Goal: Information Seeking & Learning: Learn about a topic

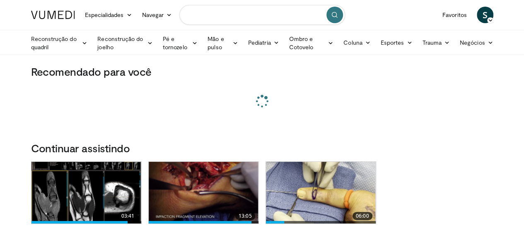
drag, startPoint x: 0, startPoint y: 0, endPoint x: 278, endPoint y: 19, distance: 278.3
click at [278, 19] on input "Pesquisar tópicos, intervenções" at bounding box center [262, 15] width 166 height 20
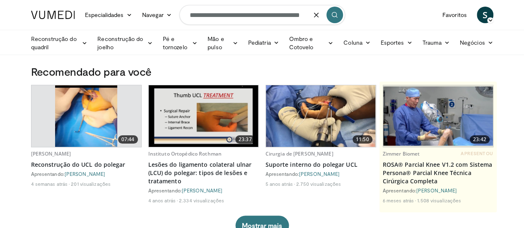
type input "**********"
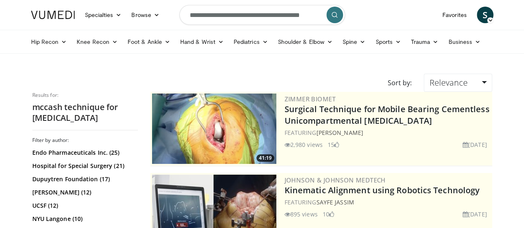
click at [243, 16] on input "**********" at bounding box center [262, 15] width 166 height 20
click at [335, 13] on icon "submit" at bounding box center [335, 15] width 7 height 7
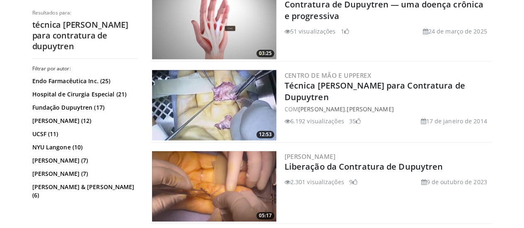
scroll to position [431, 0]
click at [227, 98] on img at bounding box center [214, 105] width 124 height 70
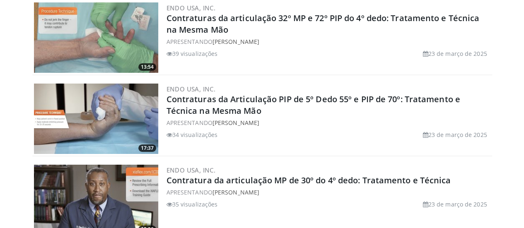
scroll to position [1398, 0]
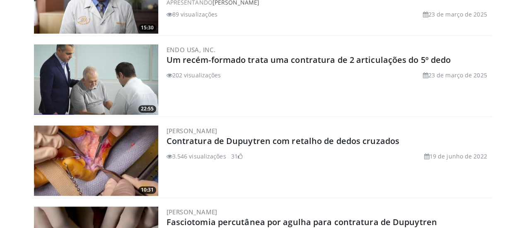
scroll to position [2062, 0]
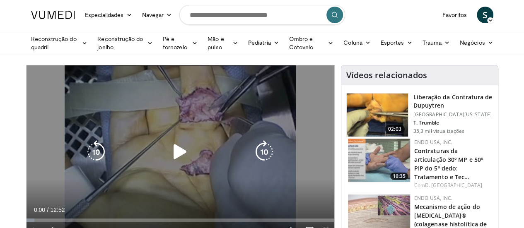
click at [172, 160] on icon "Video Player" at bounding box center [180, 151] width 23 height 23
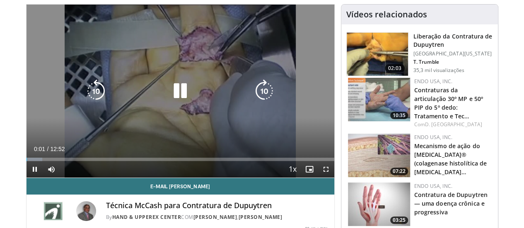
scroll to position [66, 0]
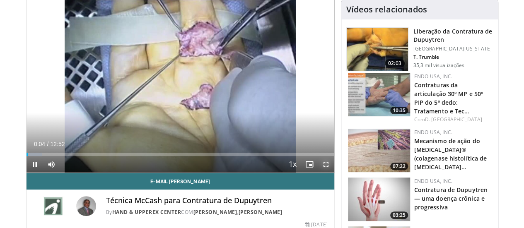
click at [332, 173] on span "Video Player" at bounding box center [326, 164] width 17 height 17
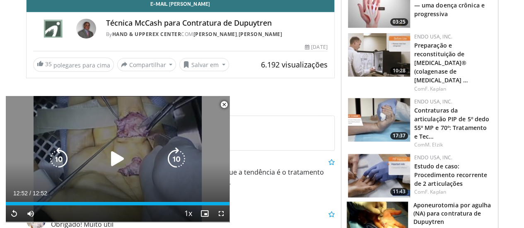
scroll to position [315, 0]
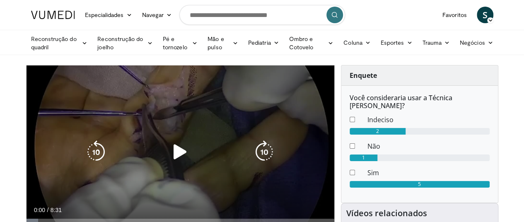
click at [175, 160] on icon "Video Player" at bounding box center [180, 151] width 23 height 23
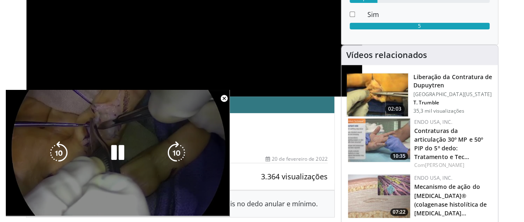
scroll to position [164, 0]
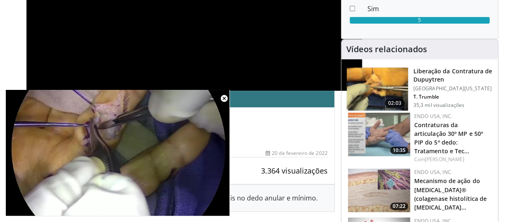
click at [279, 136] on div "Doença de Dupuytren: Técnica McCash Por Joseph Imbriglia 15 vídeos" at bounding box center [180, 129] width 295 height 31
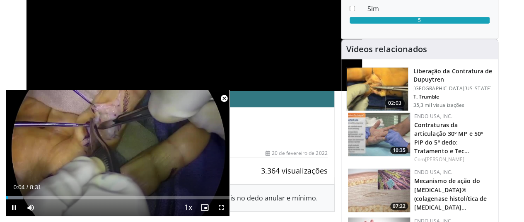
click at [222, 97] on span "Video Player" at bounding box center [224, 98] width 17 height 17
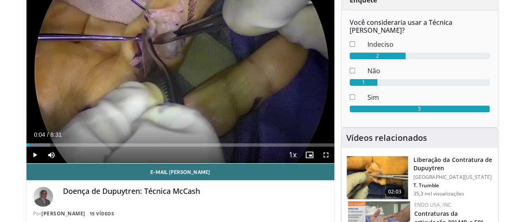
scroll to position [75, 1]
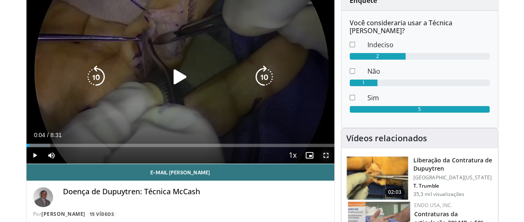
click at [333, 164] on span "Video Player" at bounding box center [326, 155] width 17 height 17
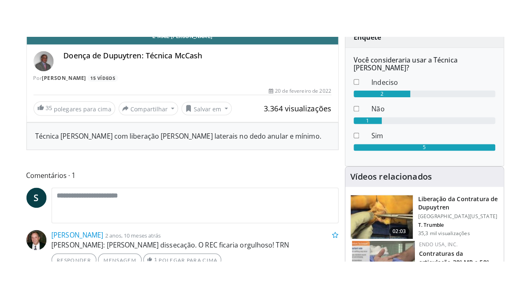
scroll to position [75, 0]
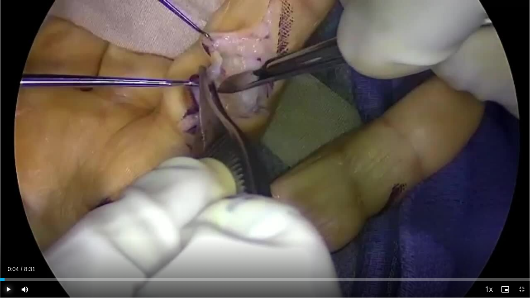
click at [9, 222] on span "Video Player" at bounding box center [8, 289] width 17 height 17
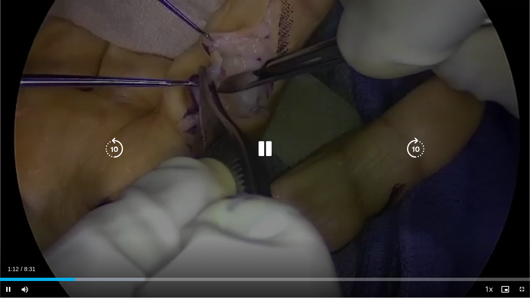
click at [248, 72] on div "10 seconds Tap to unmute" at bounding box center [265, 149] width 530 height 298
click at [262, 152] on icon "Video Player" at bounding box center [265, 149] width 23 height 23
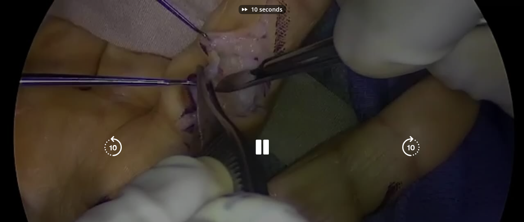
scroll to position [66, 1]
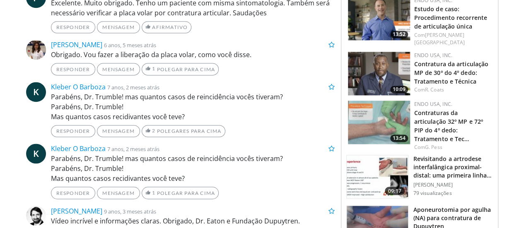
scroll to position [603, 0]
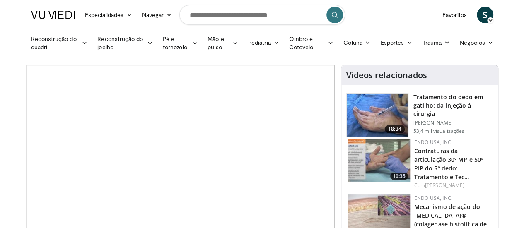
click at [403, 193] on div "07:22 Endo USA, Inc. Mecanismo de ação do [MEDICAL_DATA]® (colagenase histolíti…" at bounding box center [419, 216] width 147 height 47
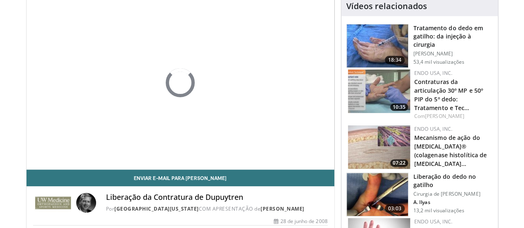
scroll to position [77, 0]
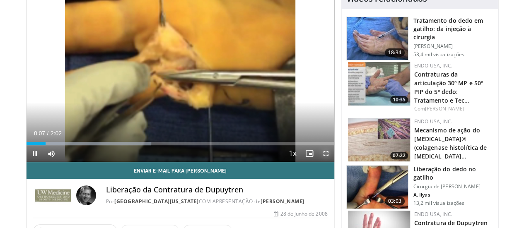
click at [334, 162] on span "Video Player" at bounding box center [326, 153] width 17 height 17
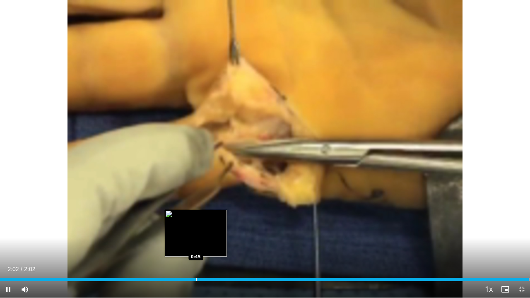
click at [196, 228] on div "Progress Bar" at bounding box center [196, 279] width 1 height 3
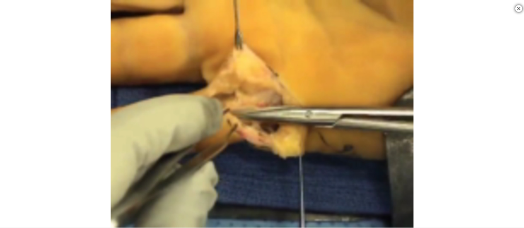
scroll to position [283, 0]
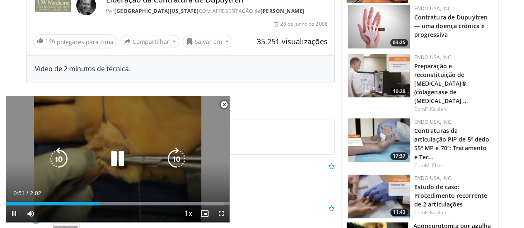
click at [121, 156] on icon "Video Player" at bounding box center [117, 159] width 23 height 23
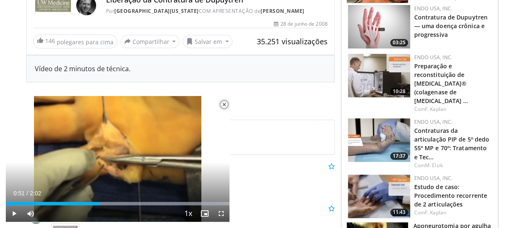
click at [225, 104] on span "Video Player" at bounding box center [224, 105] width 17 height 17
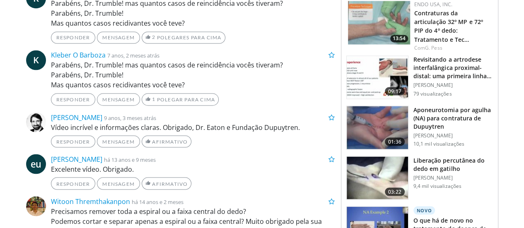
scroll to position [696, 0]
